Goal: Check status: Check status

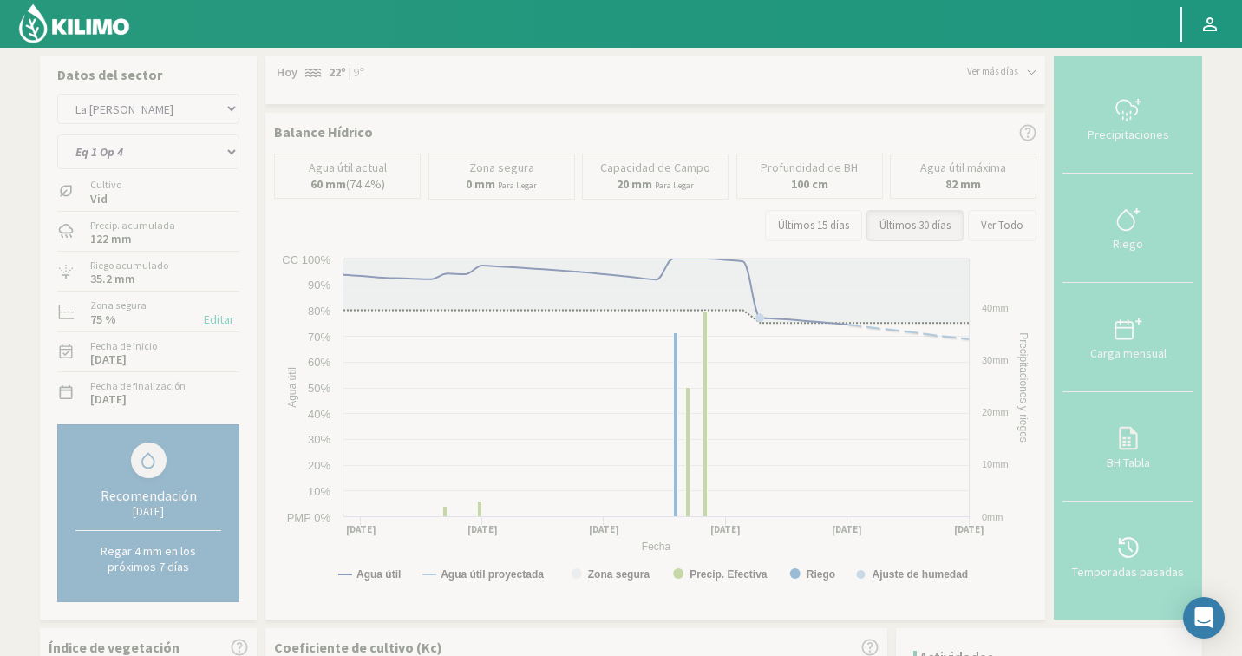
select select "2094: Object"
select select "25: Object"
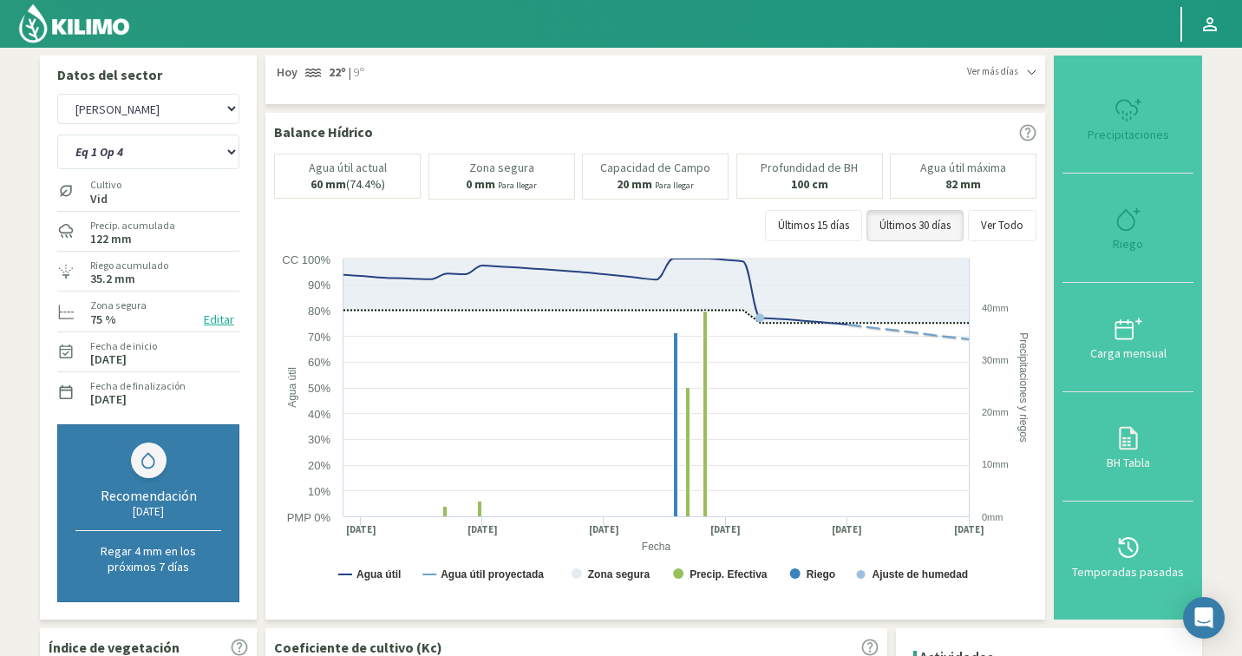
select select "2177: Object"
